Goal: Task Accomplishment & Management: Complete application form

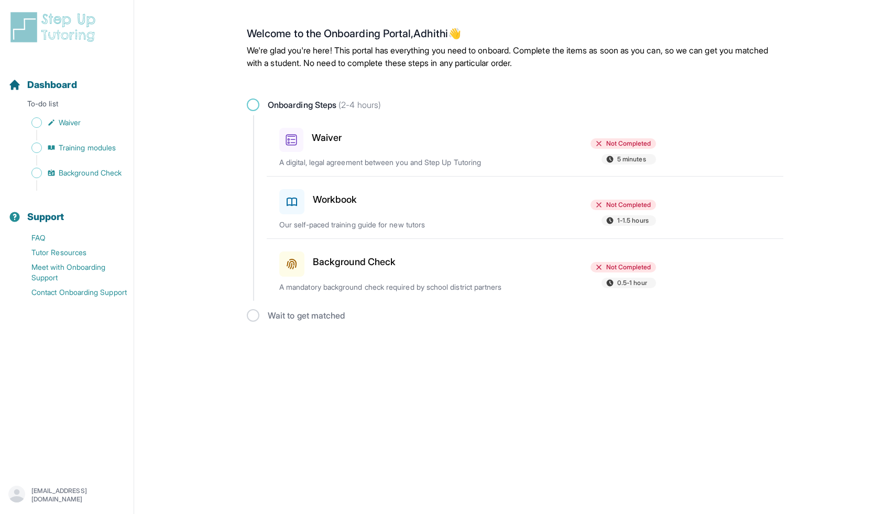
click at [379, 152] on div "Waiver" at bounding box center [340, 138] width 122 height 28
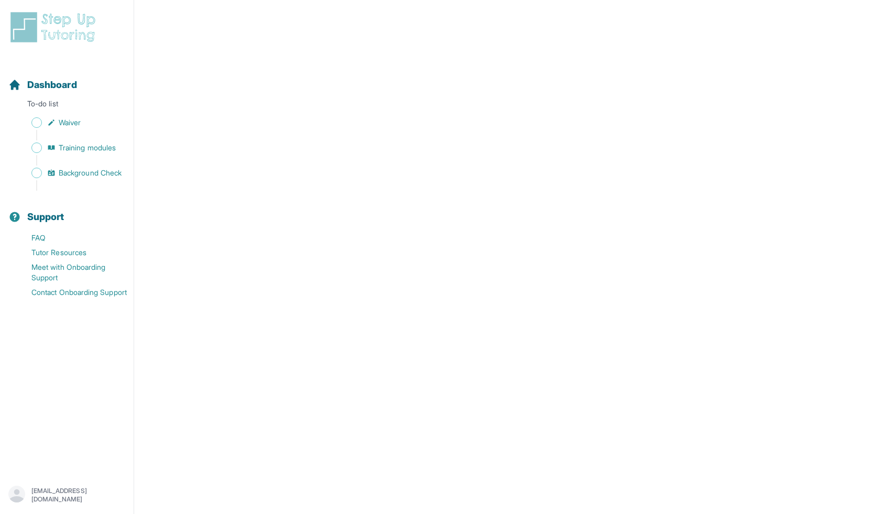
scroll to position [1197, 0]
click at [103, 130] on link "Waiver" at bounding box center [70, 122] width 125 height 15
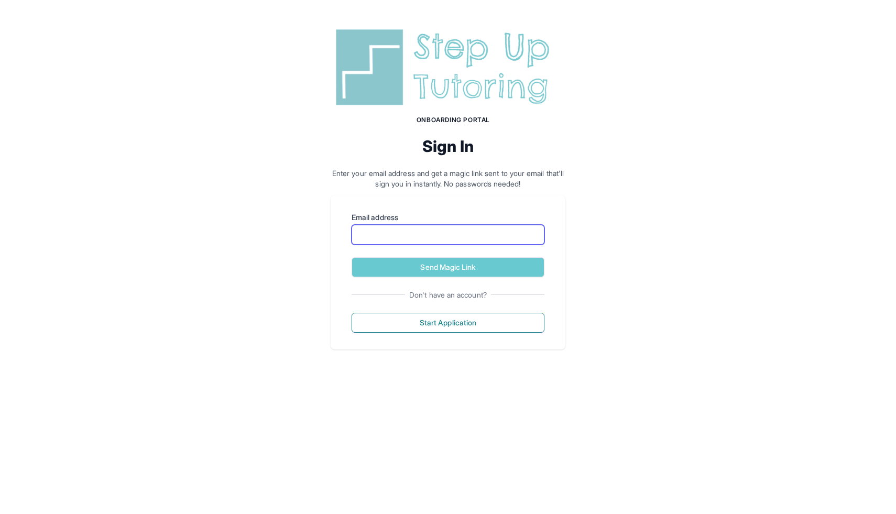
click at [411, 245] on input "Email address" at bounding box center [448, 235] width 193 height 20
type input "**********"
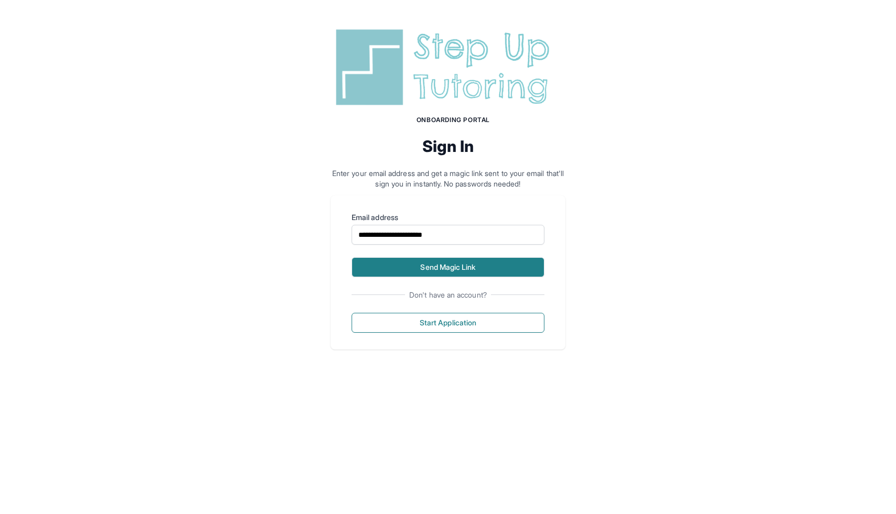
click at [440, 277] on button "Send Magic Link" at bounding box center [448, 267] width 193 height 20
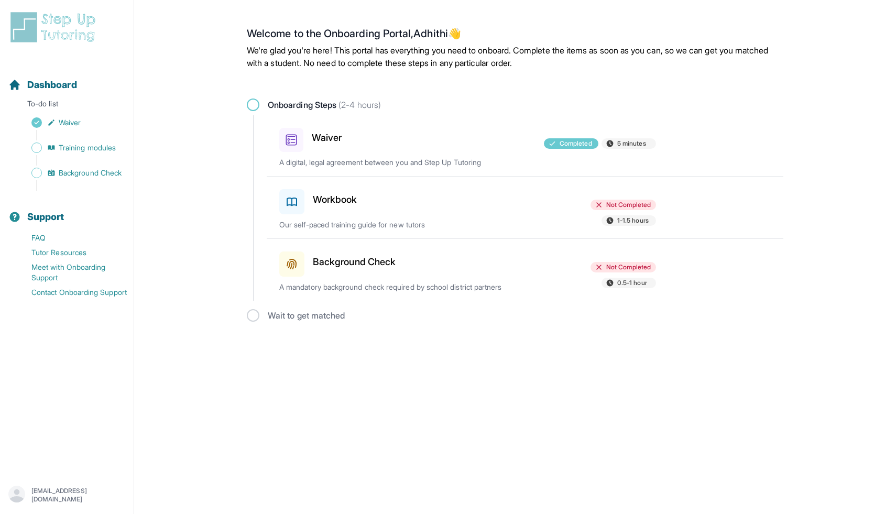
click at [529, 214] on div at bounding box center [468, 199] width 122 height 29
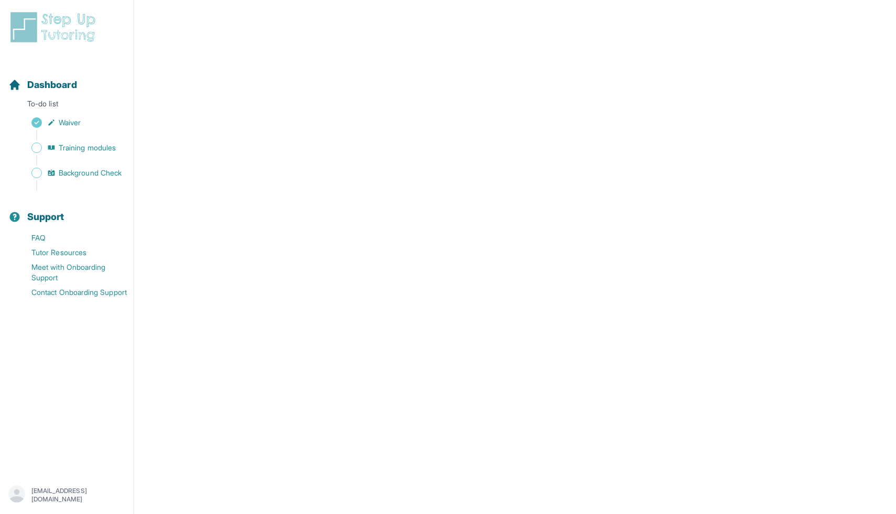
scroll to position [131, 0]
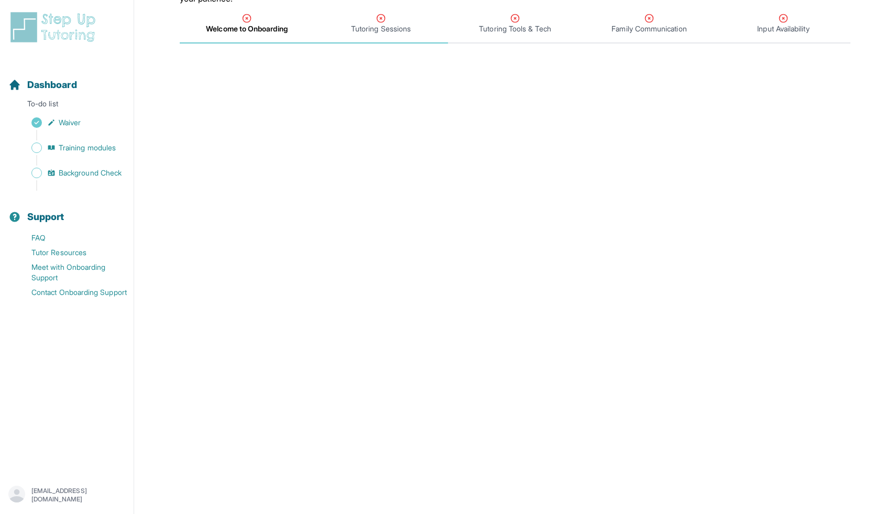
click at [388, 34] on span "Tutoring Sessions" at bounding box center [381, 29] width 60 height 10
click at [287, 34] on span "Welcome to Onboarding" at bounding box center [246, 29] width 80 height 10
click at [259, 43] on span "Welcome to Onboarding" at bounding box center [247, 24] width 134 height 39
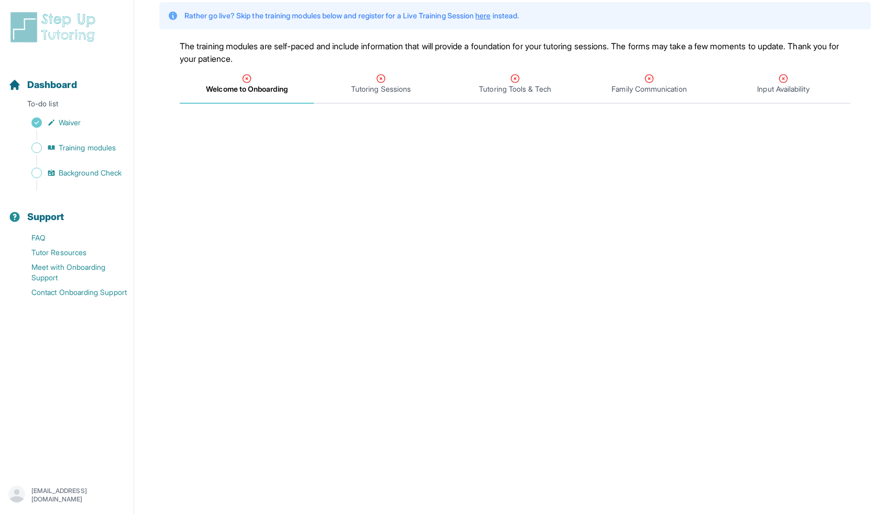
scroll to position [53, 0]
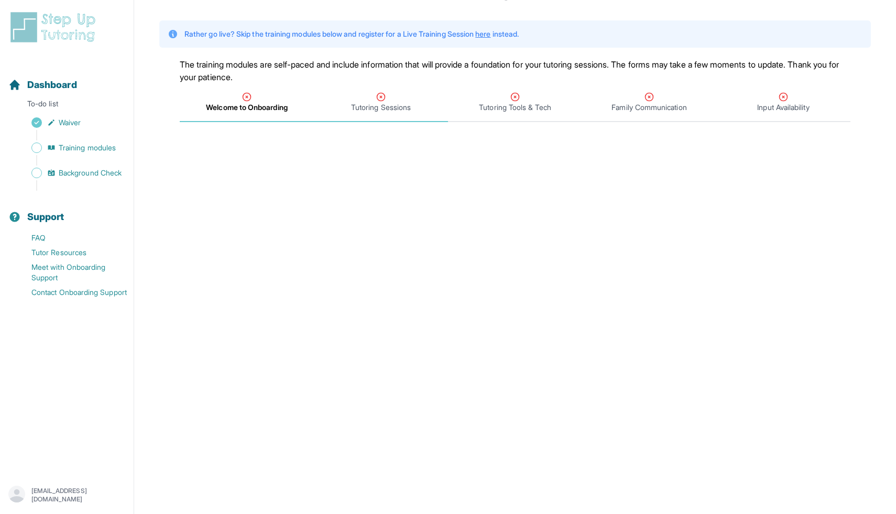
click at [387, 113] on div "Tutoring Sessions" at bounding box center [381, 102] width 130 height 21
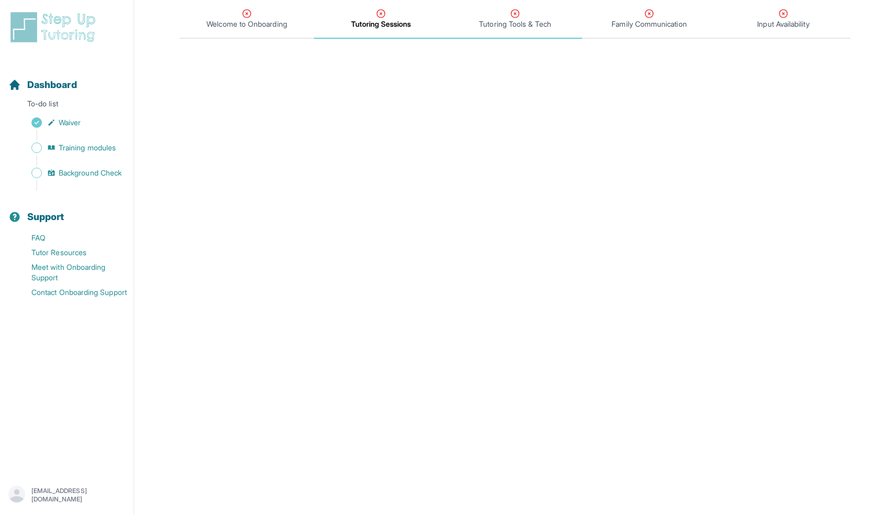
scroll to position [136, 0]
click at [523, 30] on span "Tutoring Tools & Tech" at bounding box center [515, 24] width 72 height 10
click at [81, 128] on span "Waiver" at bounding box center [70, 122] width 22 height 10
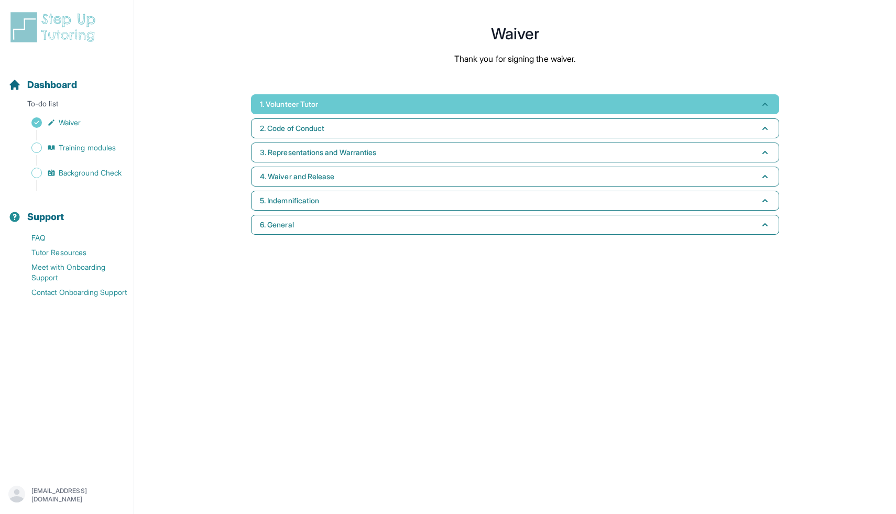
click at [280, 109] on span "1. Volunteer Tutor" at bounding box center [289, 104] width 58 height 10
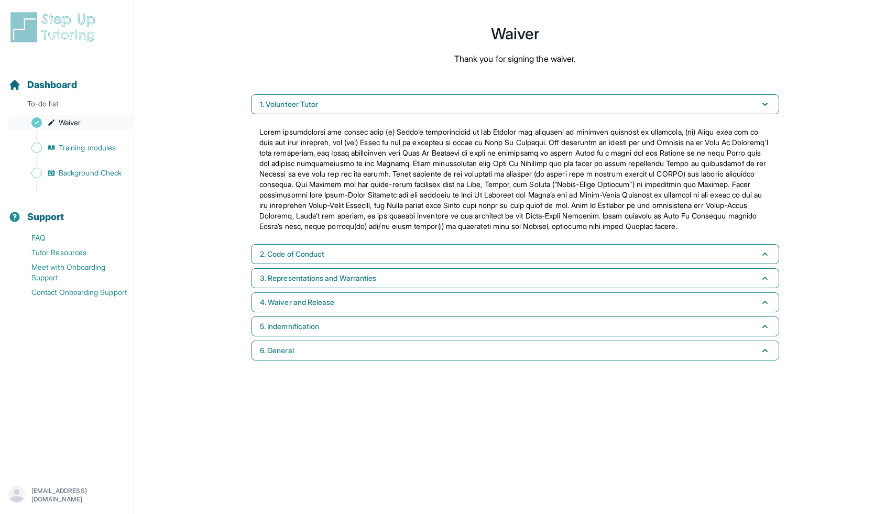
click at [81, 128] on span "Waiver" at bounding box center [70, 122] width 22 height 10
click at [75, 155] on link "Training modules" at bounding box center [70, 147] width 125 height 15
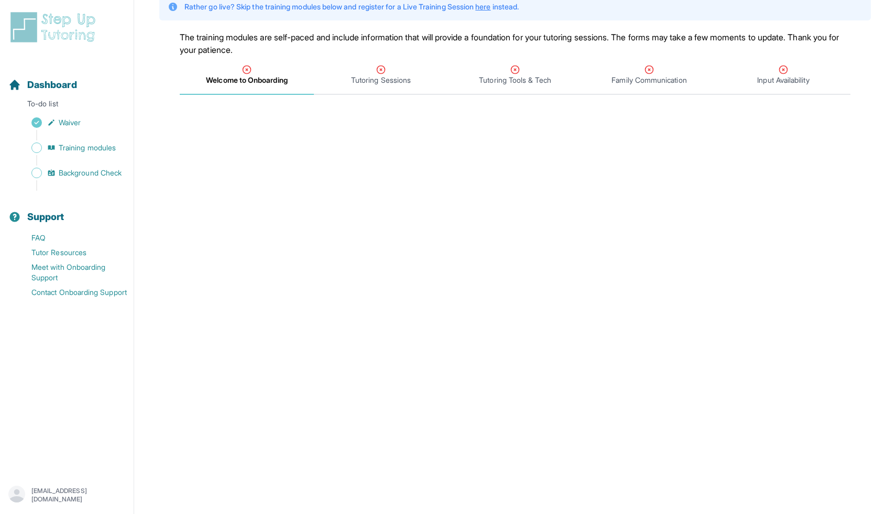
scroll to position [51, 0]
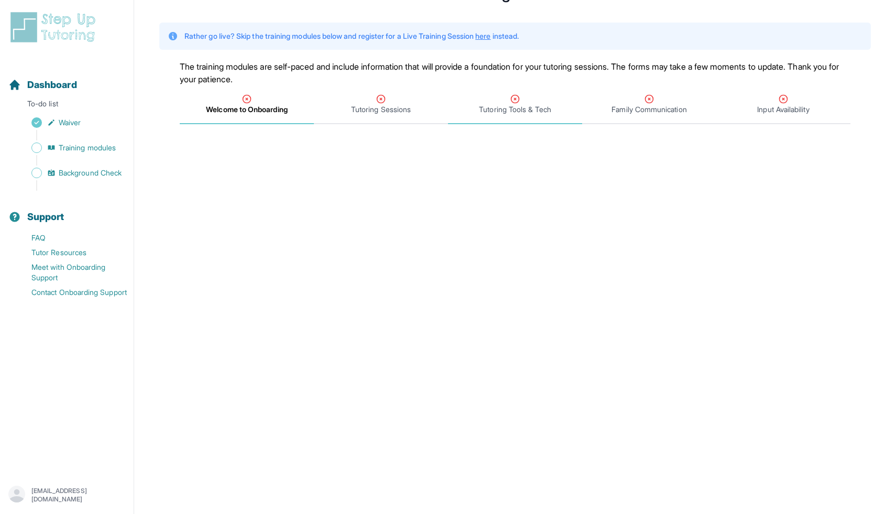
click at [521, 115] on span "Tutoring Tools & Tech" at bounding box center [515, 109] width 72 height 10
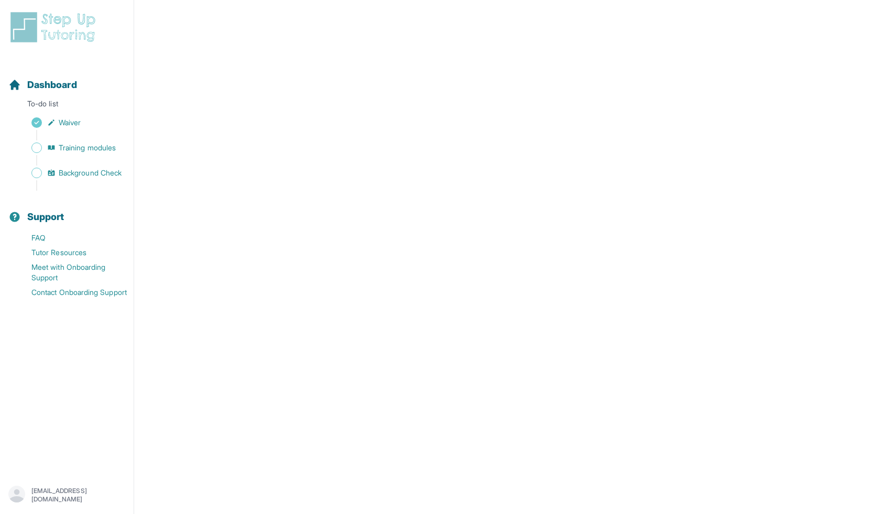
scroll to position [181, 0]
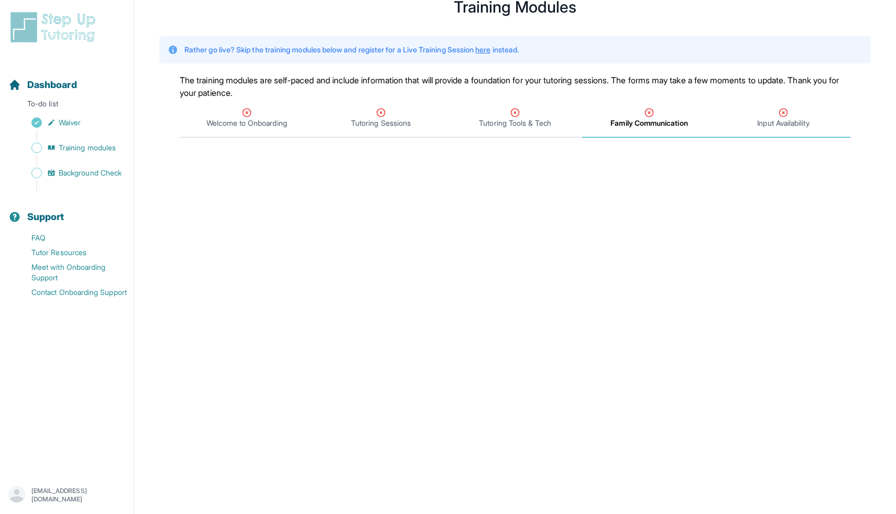
click at [800, 128] on span "Input Availability" at bounding box center [783, 123] width 52 height 10
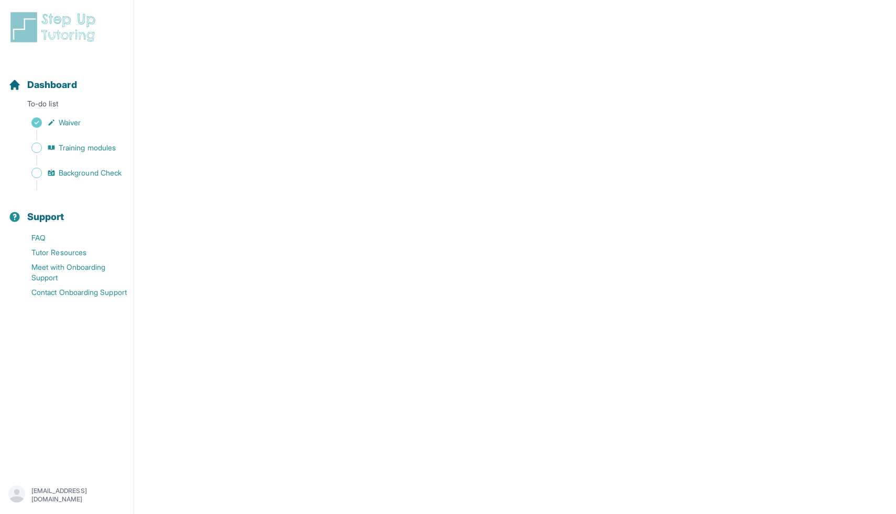
scroll to position [396, 0]
click at [64, 92] on span "Dashboard" at bounding box center [52, 85] width 50 height 15
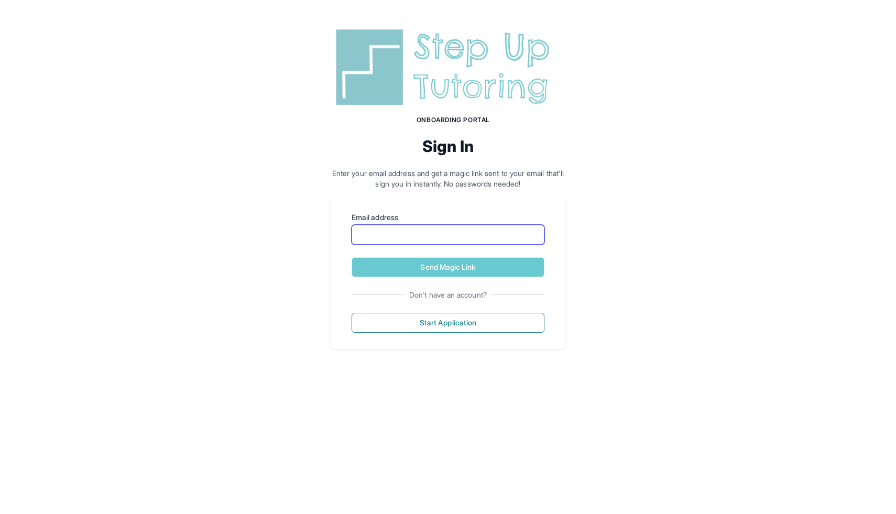
click at [478, 245] on input "Email address" at bounding box center [448, 235] width 193 height 20
type input "**********"
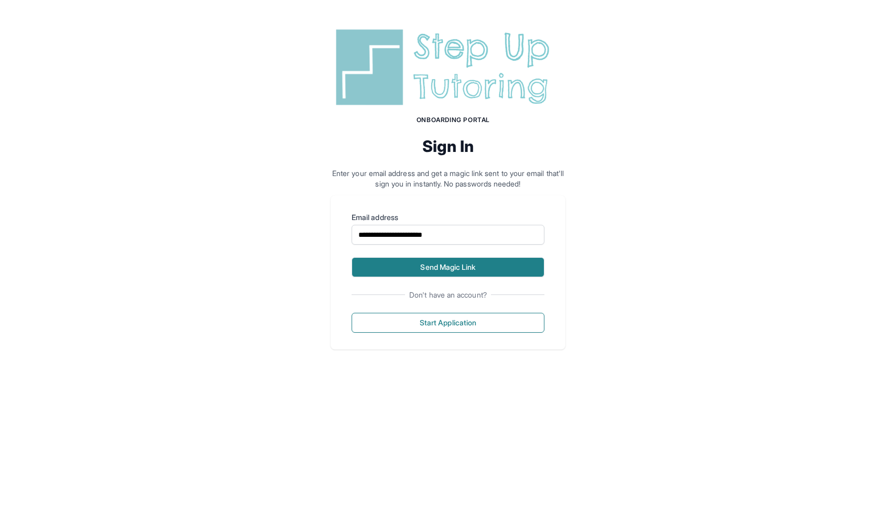
click at [456, 277] on button "Send Magic Link" at bounding box center [448, 267] width 193 height 20
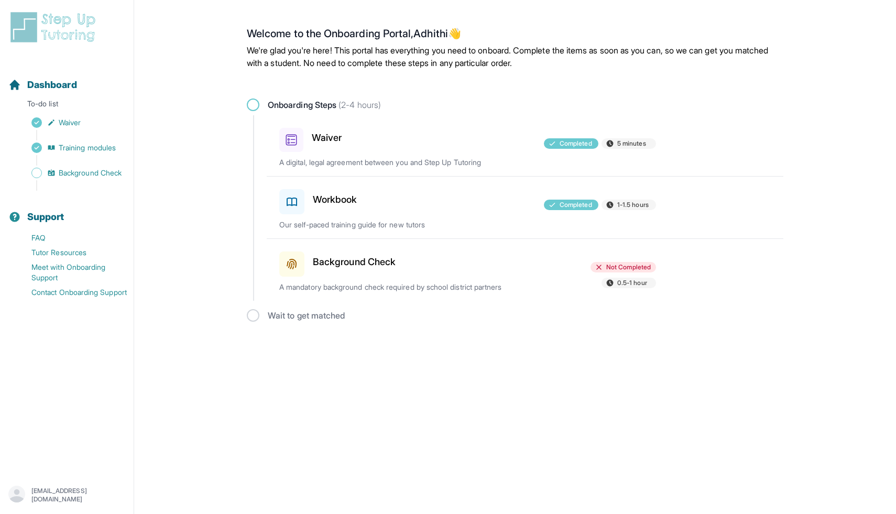
click at [388, 277] on div "Background Check" at bounding box center [340, 261] width 122 height 29
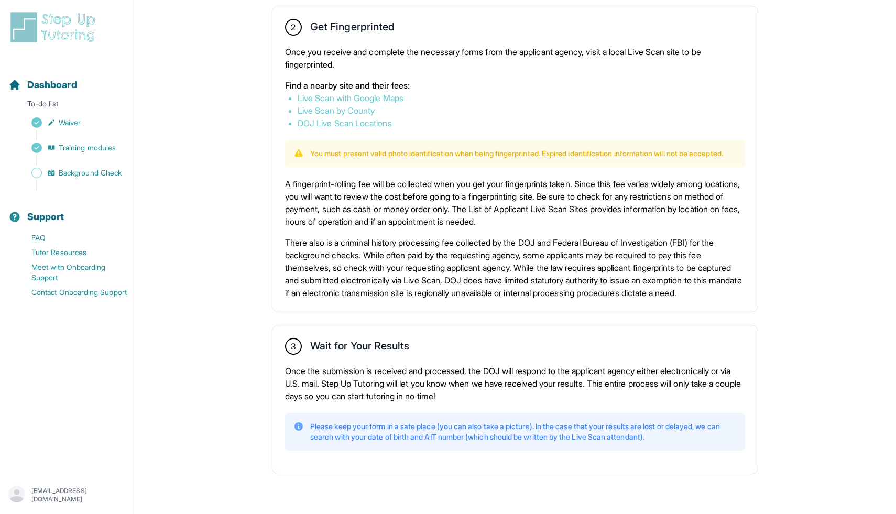
scroll to position [675, 0]
click at [346, 128] on link "DOJ Live Scan Locations" at bounding box center [345, 123] width 94 height 10
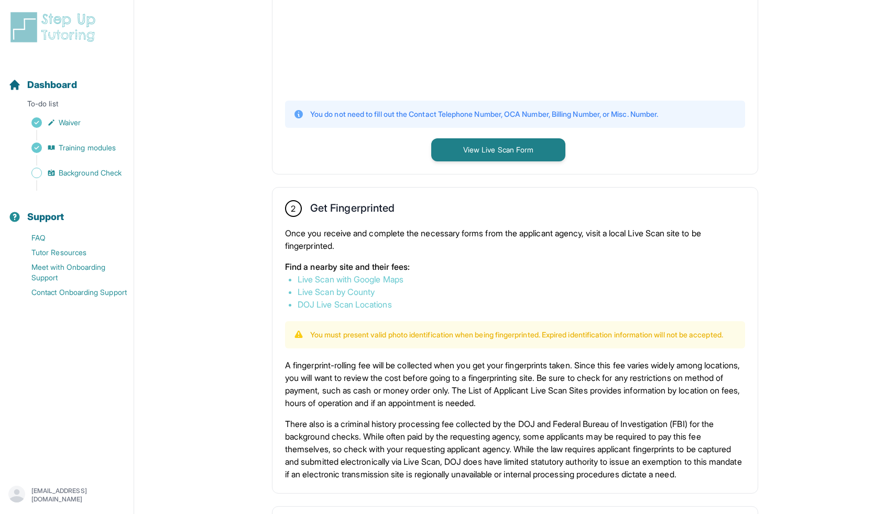
scroll to position [287, 0]
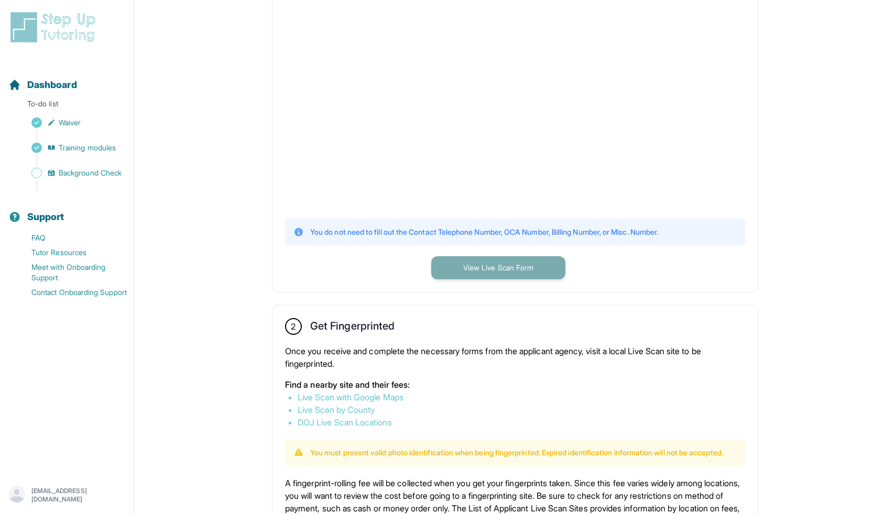
click at [561, 279] on button "View Live Scan Form" at bounding box center [498, 267] width 134 height 23
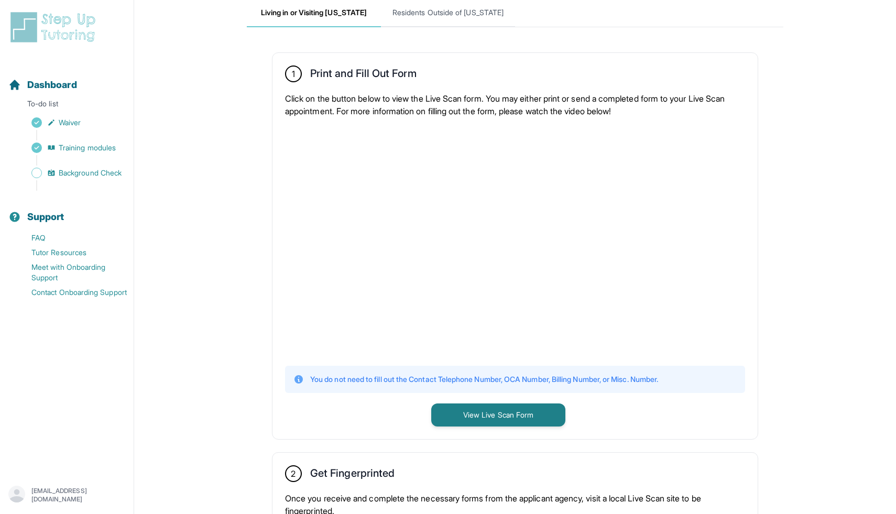
scroll to position [161, 0]
